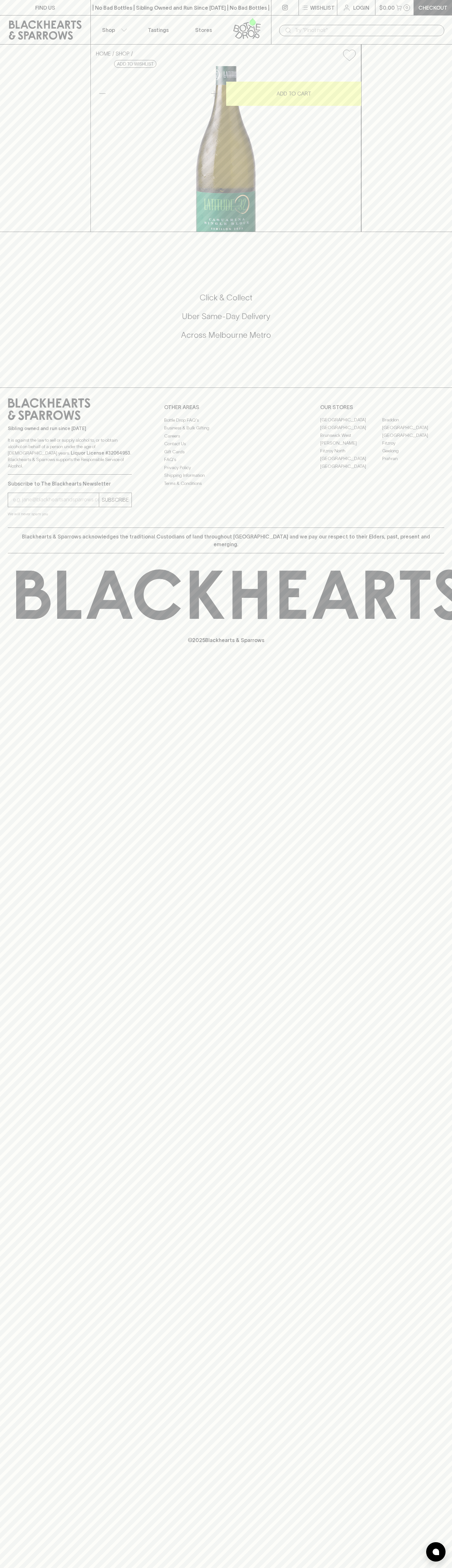
click at [363, 19] on div "​" at bounding box center [361, 30] width 181 height 29
click at [441, 341] on div "Click & Collect Uber Same-Day Delivery Across Melbourne Metro" at bounding box center [226, 316] width 436 height 48
click at [4, 1567] on html "FIND US | No Bad Bottles | Sibling Owned and Run Since 2006 | No Bad Bottles | …" at bounding box center [226, 784] width 452 height 1568
click at [26, 1052] on div "FIND US | No Bad Bottles | Sibling Owned and Run Since 2006 | No Bad Bottles | …" at bounding box center [226, 784] width 452 height 1568
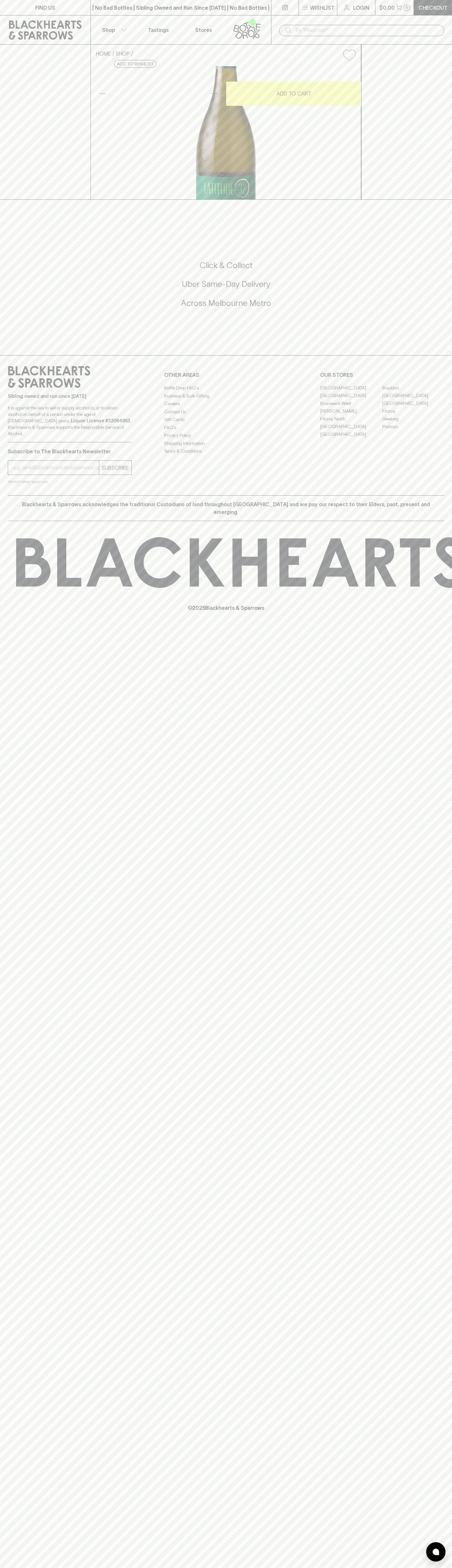
click at [351, 415] on link "[PERSON_NAME]" at bounding box center [351, 410] width 62 height 8
